Goal: Check status: Check status

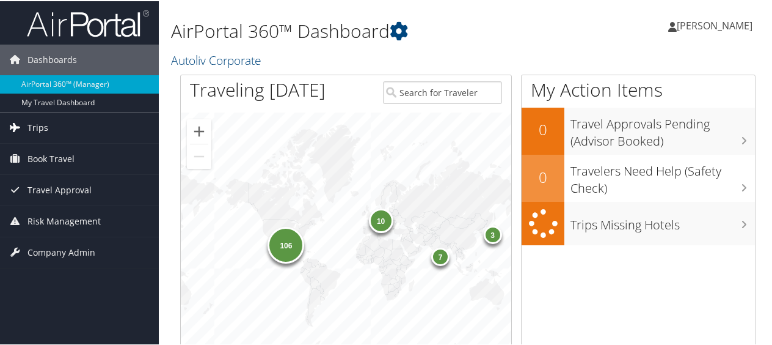
click at [40, 126] on span "Trips" at bounding box center [37, 126] width 21 height 31
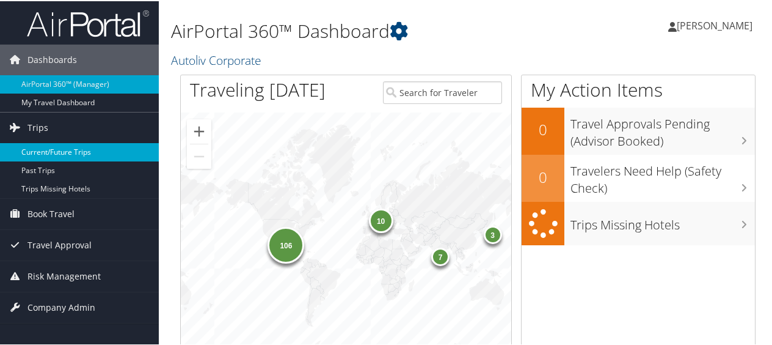
click at [65, 149] on link "Current/Future Trips" at bounding box center [79, 151] width 159 height 18
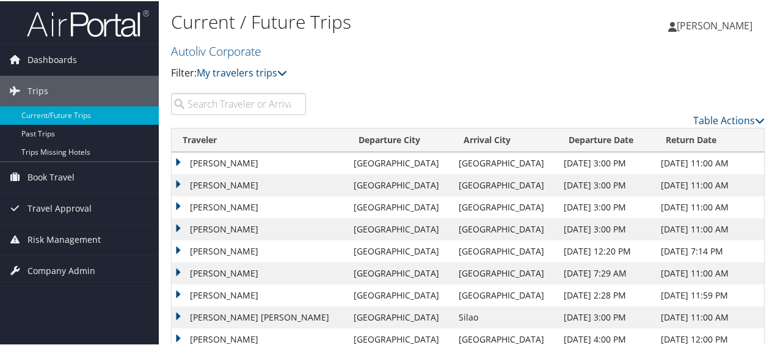
click at [220, 101] on input "search" at bounding box center [238, 103] width 135 height 22
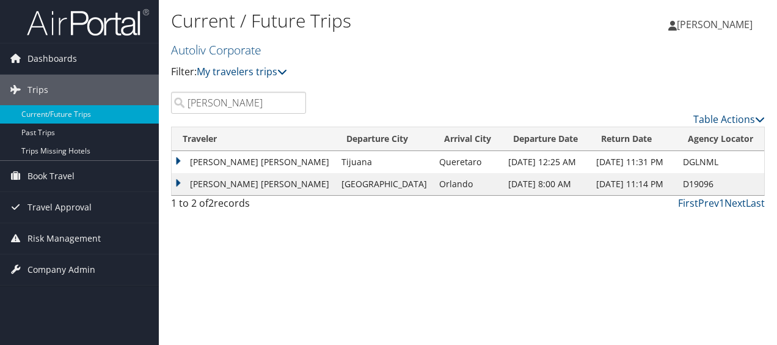
type input "paola"
click at [178, 181] on td "EMMA PAOLA GUERRERO" at bounding box center [254, 184] width 164 height 22
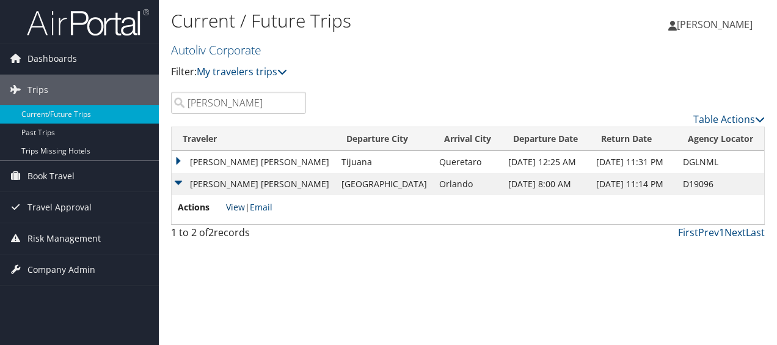
click at [229, 204] on link "View" at bounding box center [235, 207] width 19 height 12
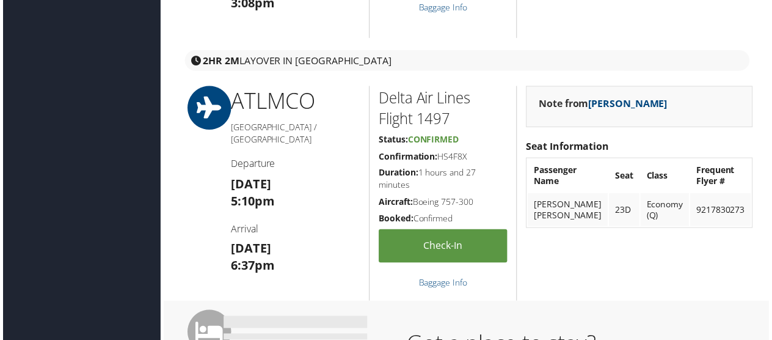
scroll to position [899, 0]
